Goal: Task Accomplishment & Management: Manage account settings

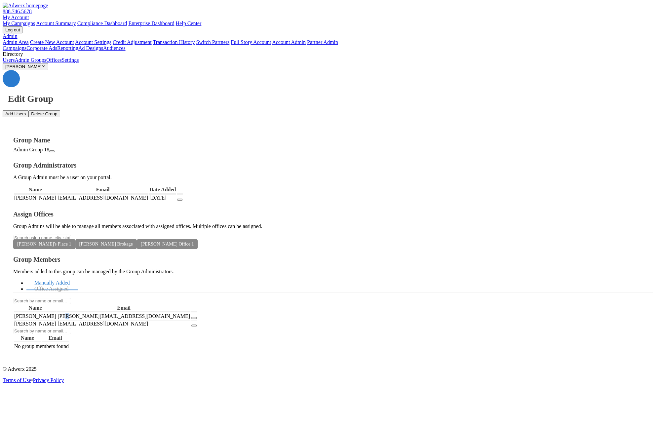
click at [15, 63] on link "Users" at bounding box center [9, 60] width 12 height 6
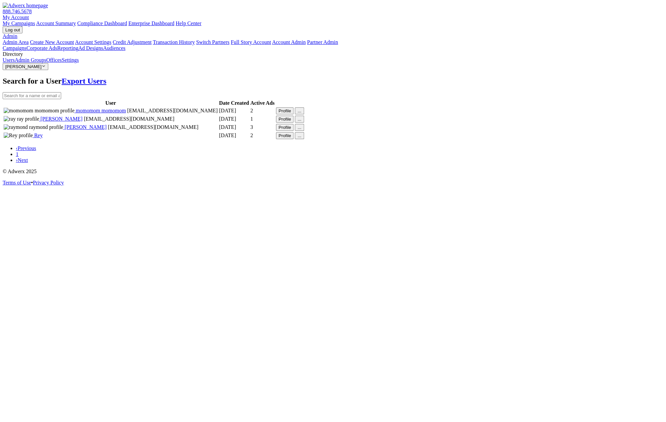
click at [304, 109] on button "..." at bounding box center [299, 110] width 9 height 7
click at [586, 92] on div at bounding box center [333, 95] width 660 height 7
click at [294, 110] on button "Profile" at bounding box center [285, 110] width 18 height 7
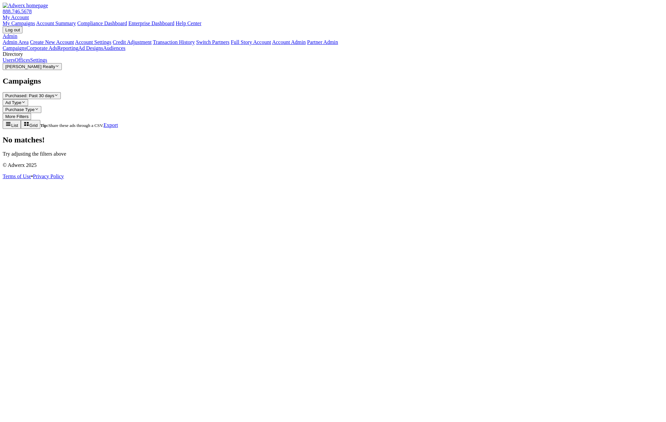
click at [15, 63] on link "Users" at bounding box center [9, 60] width 12 height 6
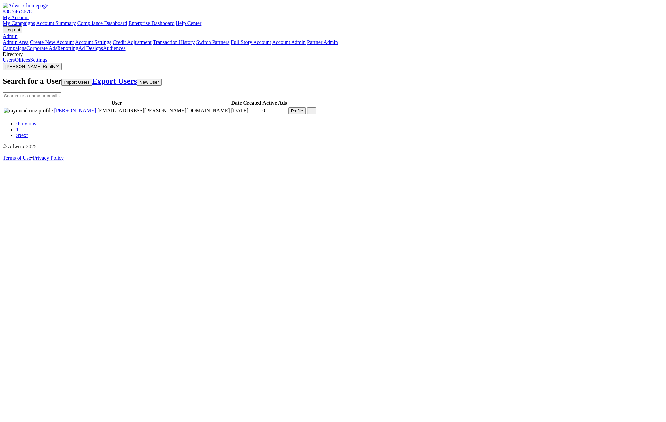
click at [52, 70] on button "[PERSON_NAME] Realty Reveal list of [PERSON_NAME] Realty" at bounding box center [32, 66] width 59 height 7
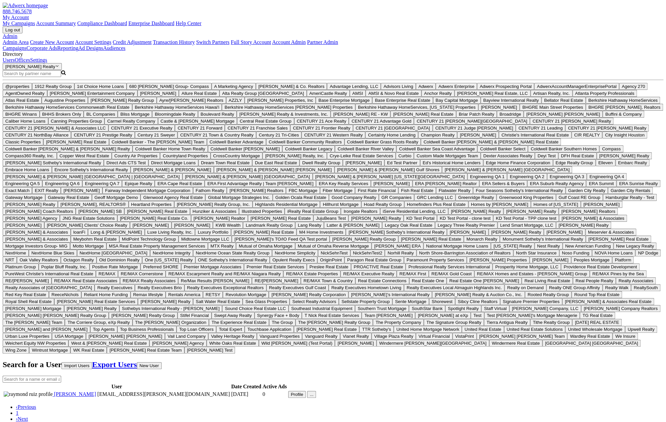
drag, startPoint x: 28, startPoint y: 258, endPoint x: 34, endPoint y: 249, distance: 10.6
click at [30, 210] on div "Search Magnifying Glass @properties 1912 Realty Group 1st Choice Home Loans 680…" at bounding box center [333, 211] width 660 height 283
click at [34, 77] on input "Search Magnifying Glass" at bounding box center [32, 73] width 58 height 7
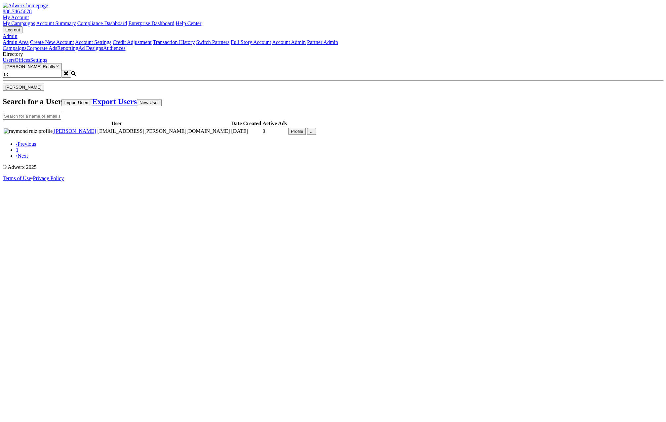
type input "f.c"
click at [42, 90] on span "[PERSON_NAME]" at bounding box center [23, 87] width 36 height 5
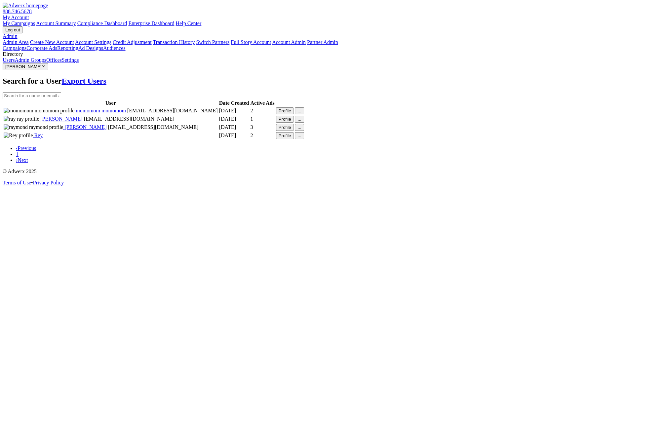
click at [294, 109] on button "Profile" at bounding box center [285, 110] width 18 height 7
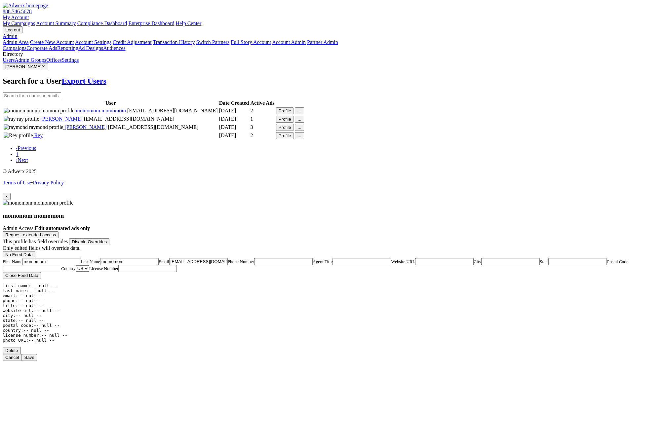
click at [8, 194] on span "×" at bounding box center [6, 196] width 3 height 5
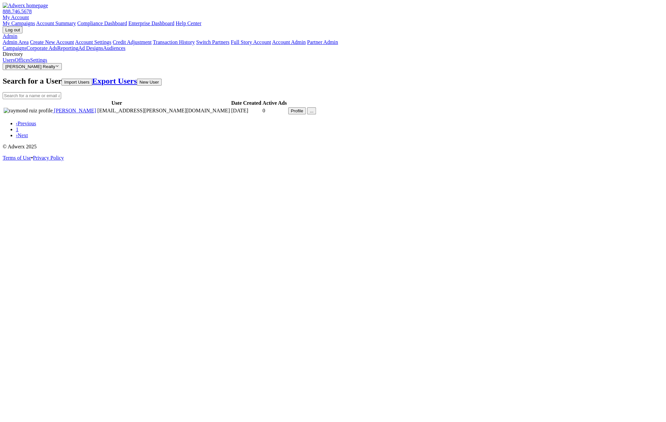
click at [57, 70] on button "Smith Realty Reveal list of Smith Realty" at bounding box center [32, 66] width 59 height 7
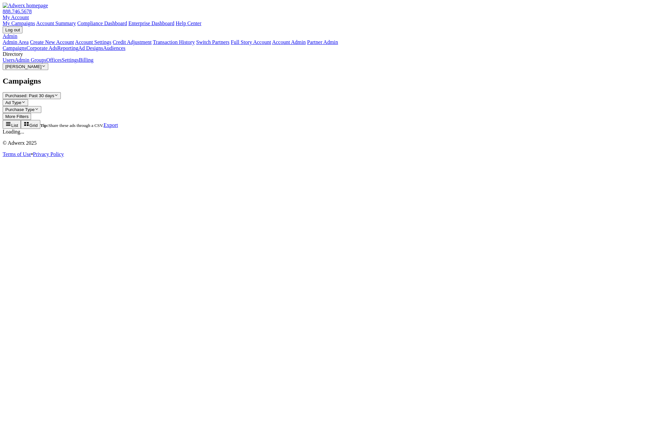
click at [15, 63] on link "Users" at bounding box center [9, 60] width 12 height 6
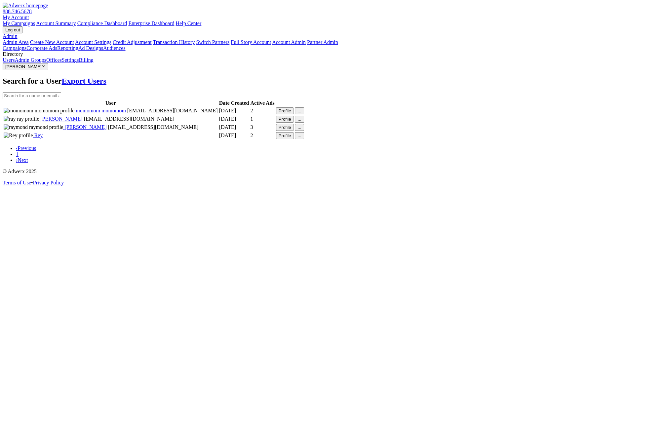
click at [294, 131] on button "Profile" at bounding box center [285, 127] width 18 height 7
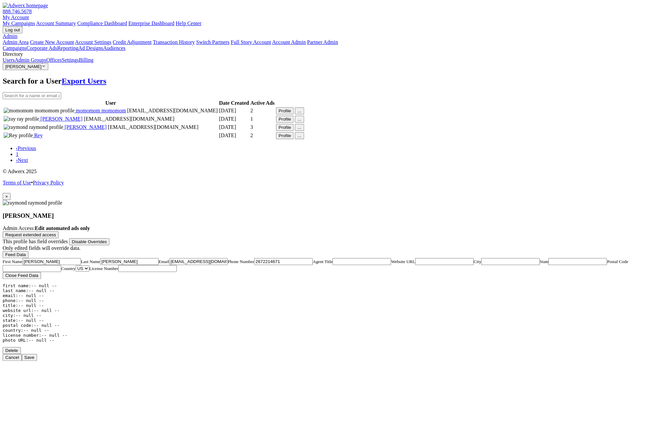
click at [28, 251] on button "Feed Data" at bounding box center [16, 254] width 26 height 7
click at [8, 194] on span "×" at bounding box center [6, 196] width 3 height 5
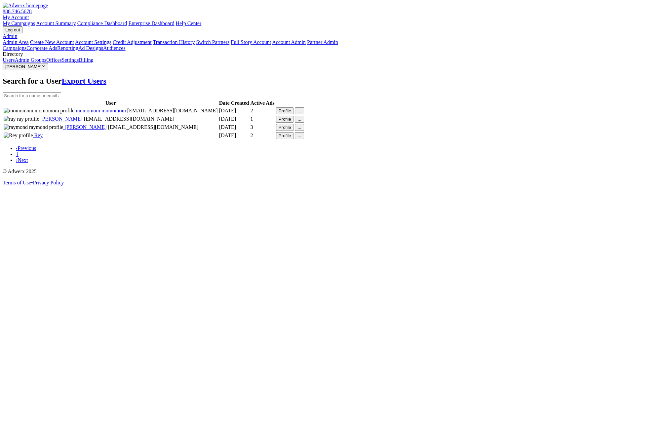
click at [46, 63] on link "Admin Groups" at bounding box center [31, 60] width 32 height 6
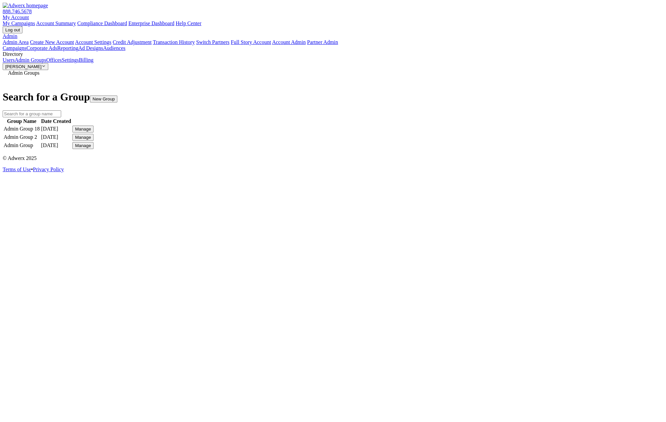
click at [93, 126] on button "Manage" at bounding box center [82, 129] width 21 height 7
click at [497, 137] on link "Edit Group" at bounding box center [485, 135] width 24 height 6
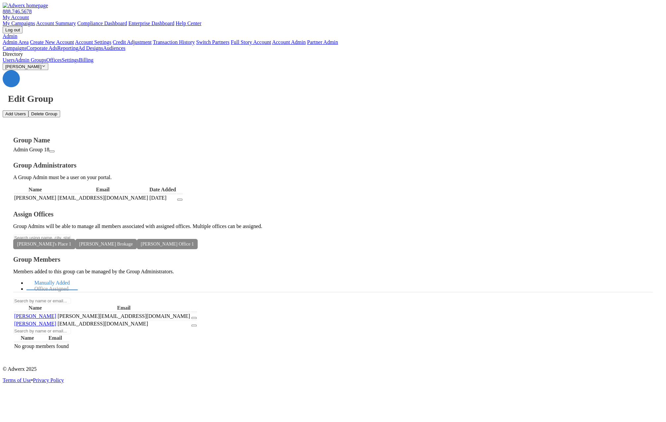
drag, startPoint x: 421, startPoint y: 366, endPoint x: 319, endPoint y: 287, distance: 129.0
click at [415, 361] on div "Edit Group Add Users Delete Group Group Name Admin Group 18 Group Administrator…" at bounding box center [333, 215] width 660 height 291
click at [46, 63] on link "Offices" at bounding box center [54, 60] width 16 height 6
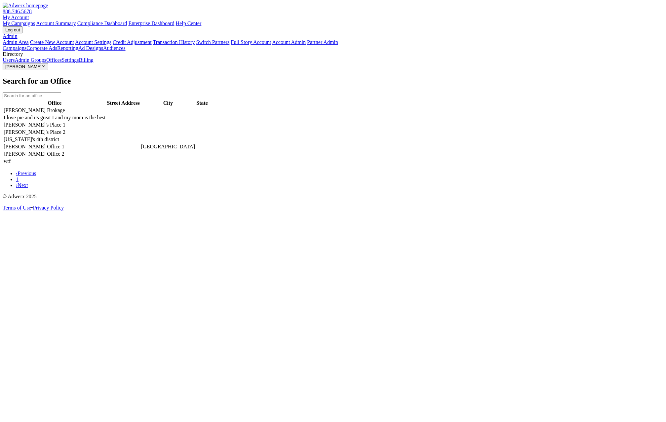
click at [46, 63] on link "Admin Groups" at bounding box center [31, 60] width 32 height 6
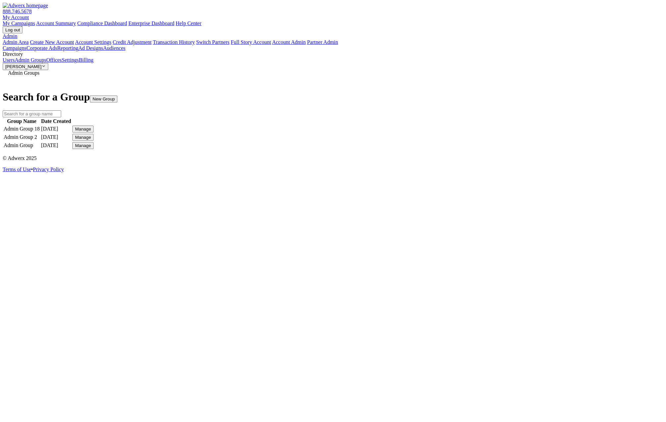
click at [91, 127] on div "Manage" at bounding box center [83, 129] width 16 height 5
click at [497, 137] on link "Edit Group" at bounding box center [485, 135] width 24 height 6
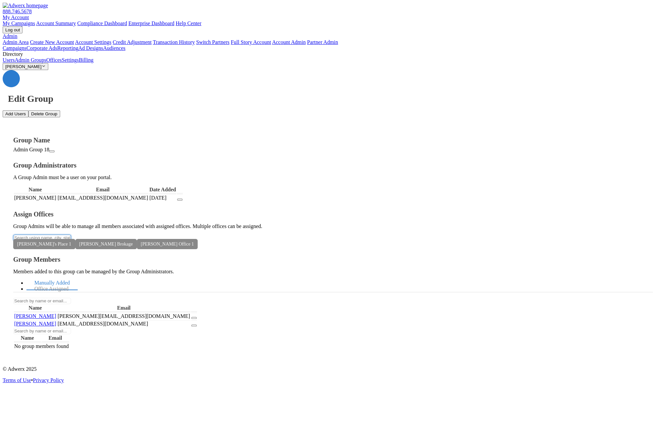
click at [71, 235] on input "text" at bounding box center [42, 238] width 58 height 6
type input "Puer"
click at [146, 421] on button "Puerto Rico's 4th district" at bounding box center [333, 426] width 666 height 9
click at [71, 235] on input "text" at bounding box center [42, 238] width 58 height 6
click at [66, 241] on icon at bounding box center [66, 243] width 0 height 5
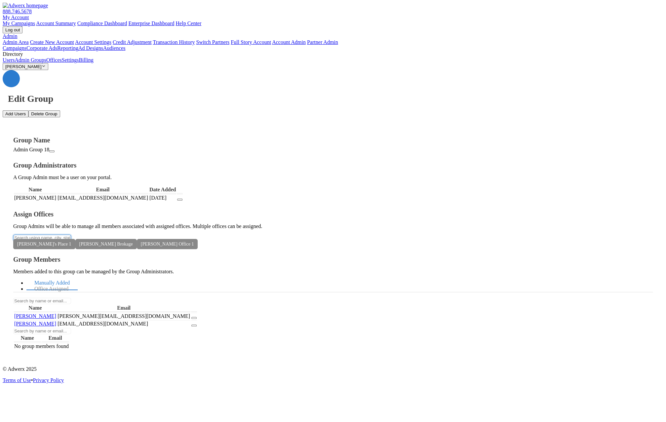
click at [71, 235] on input "text" at bounding box center [42, 238] width 58 height 6
type input "5"
type input "Rolesv"
drag, startPoint x: 148, startPoint y: 216, endPoint x: 144, endPoint y: 219, distance: 5.0
click at [148, 421] on div at bounding box center [333, 425] width 666 height 7
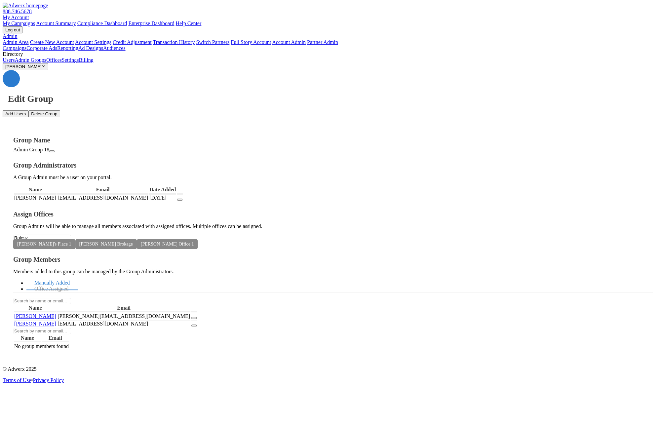
click at [146, 421] on button "button" at bounding box center [333, 426] width 666 height 4
click at [21, 239] on span at bounding box center [17, 244] width 8 height 10
click at [17, 241] on icon at bounding box center [17, 243] width 0 height 5
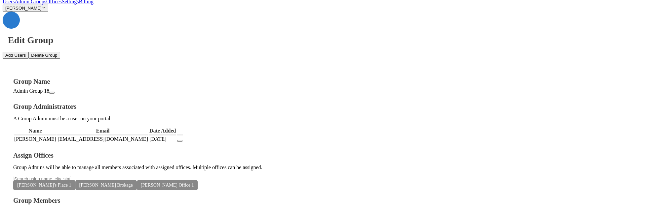
scroll to position [56, 0]
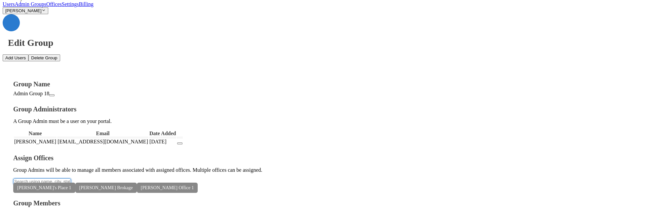
click at [71, 179] on input "text" at bounding box center [42, 182] width 58 height 6
type input "f"
type input "Roles"
click at [140, 161] on button "button" at bounding box center [333, 159] width 666 height 4
click at [17, 186] on icon at bounding box center [17, 188] width 0 height 5
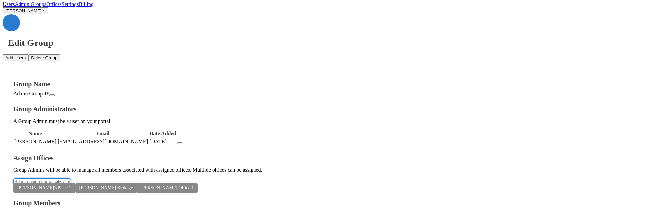
click at [71, 179] on input "text" at bounding box center [42, 182] width 58 height 6
type input "Role"
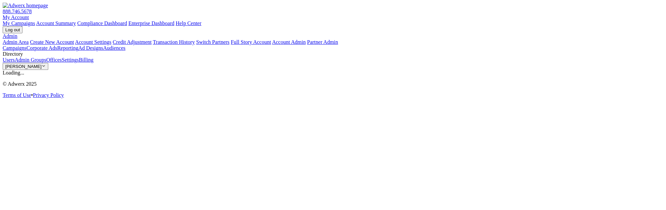
scroll to position [50, 0]
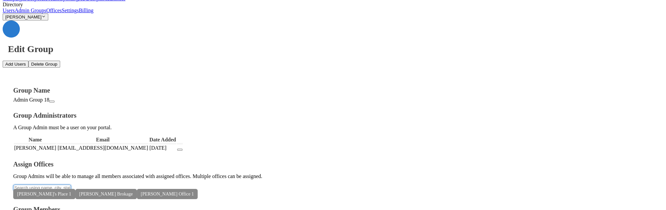
click at [71, 185] on input "text" at bounding box center [42, 188] width 58 height 6
click at [71, 185] on input "ds" at bounding box center [42, 188] width 58 height 6
type input "d"
type input "Roles"
drag, startPoint x: 136, startPoint y: 153, endPoint x: 107, endPoint y: 150, distance: 29.5
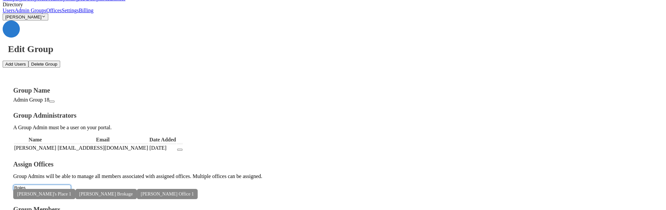
click at [71, 185] on input "Roles" at bounding box center [42, 188] width 58 height 6
type input "Role"
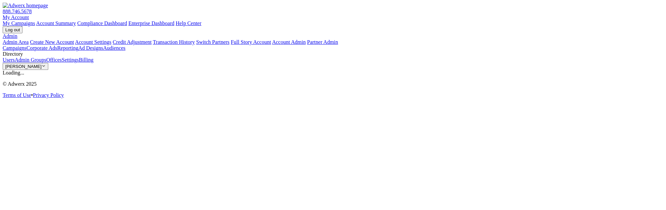
scroll to position [63, 0]
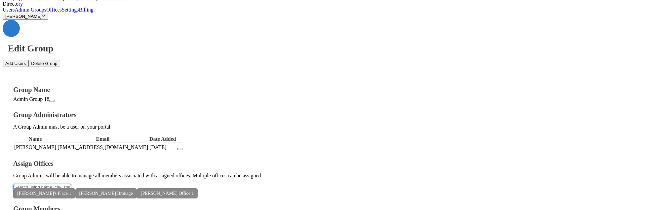
click at [71, 184] on input "text" at bounding box center [42, 187] width 58 height 6
type input "Rolesville"
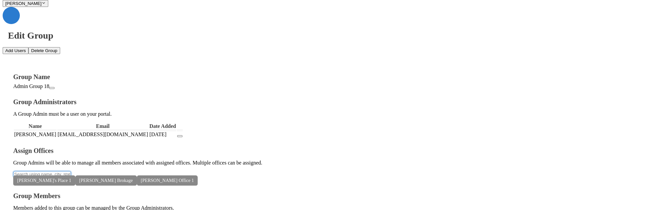
click at [71, 171] on input "text" at bounding box center [42, 174] width 58 height 6
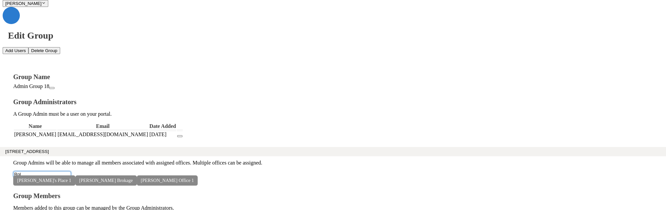
type input "Rol"
click at [126, 155] on button "[STREET_ADDRESS]" at bounding box center [333, 151] width 666 height 9
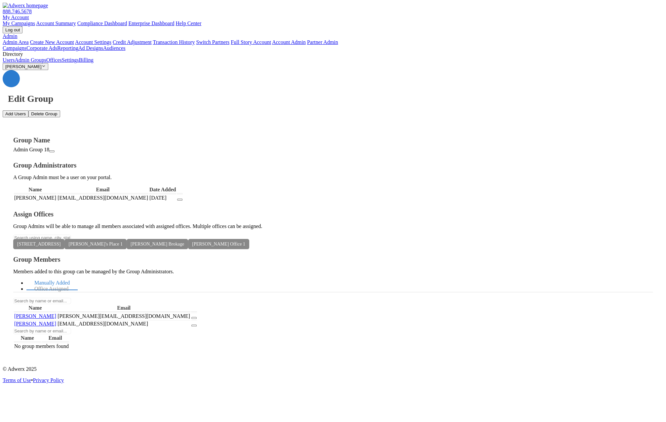
click at [123, 210] on icon at bounding box center [123, 243] width 0 height 5
click at [71, 210] on input "text" at bounding box center [42, 238] width 58 height 6
type input "[PERSON_NAME]"
click at [112, 210] on button "[PERSON_NAME]'s Place 1" at bounding box center [333, 426] width 666 height 9
